Goal: Task Accomplishment & Management: Manage account settings

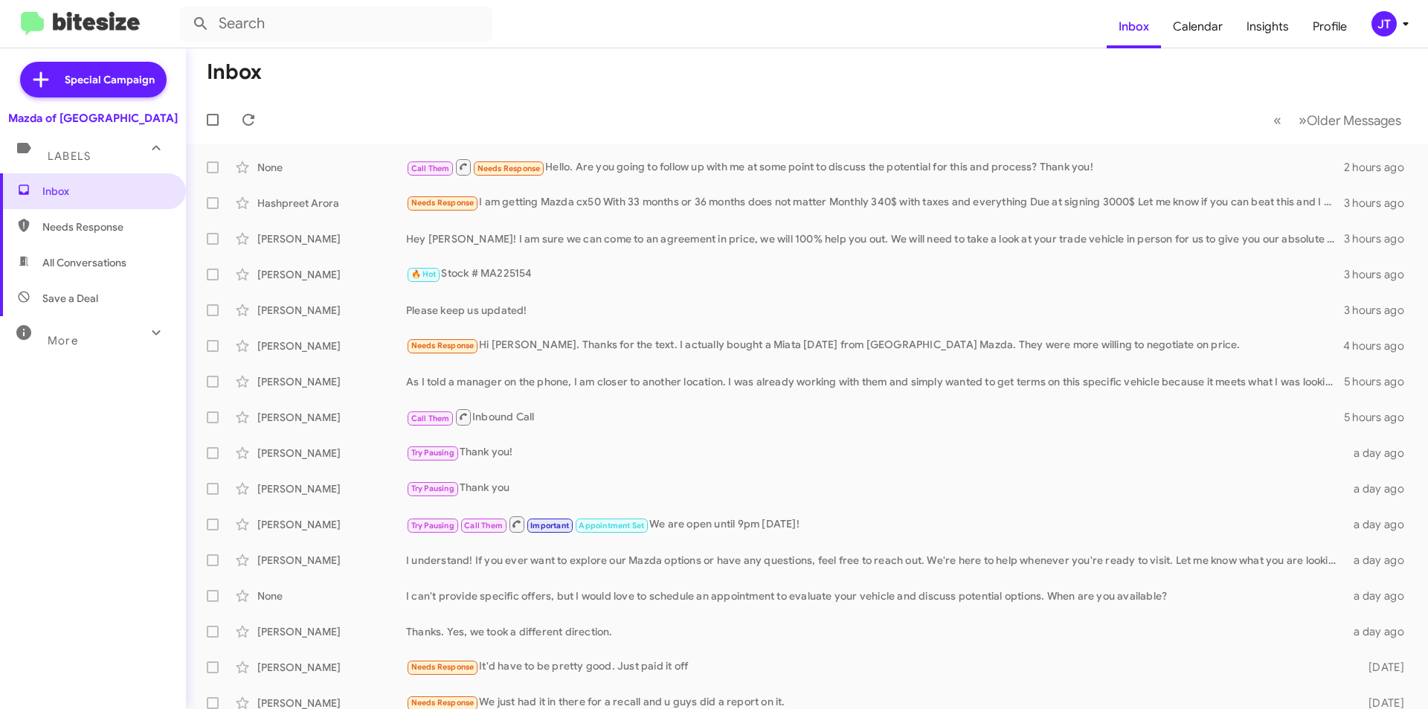
click at [1400, 26] on icon at bounding box center [1406, 24] width 18 height 18
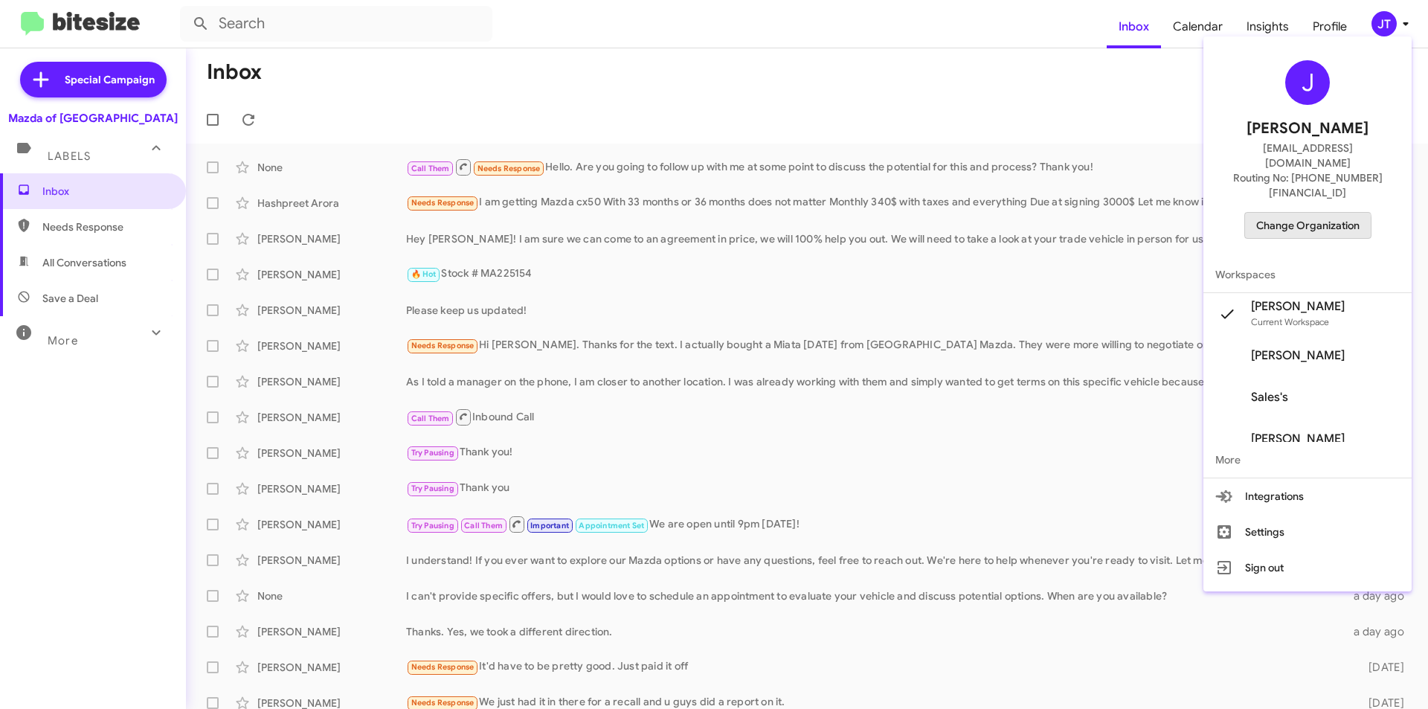
click at [1293, 213] on span "Change Organization" at bounding box center [1307, 225] width 103 height 25
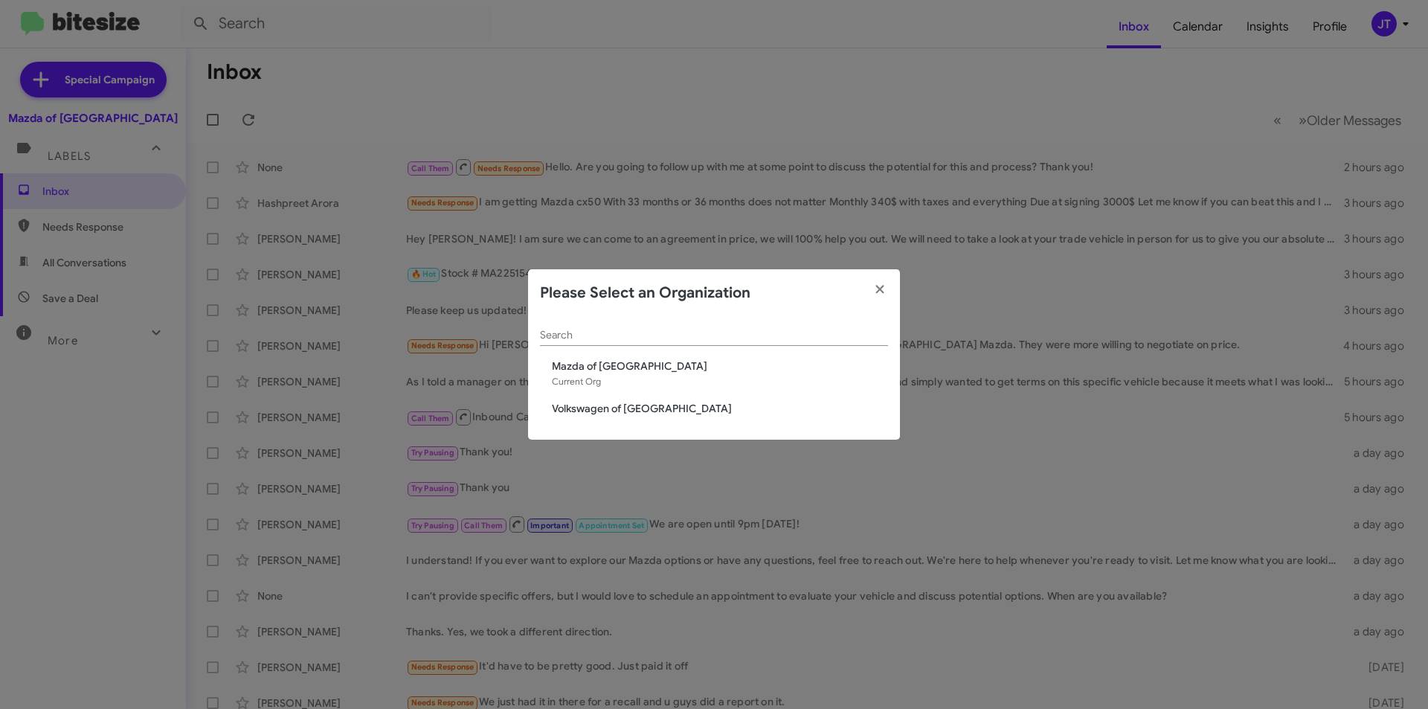
click at [631, 401] on span "Volkswagen of [GEOGRAPHIC_DATA]" at bounding box center [720, 408] width 336 height 15
